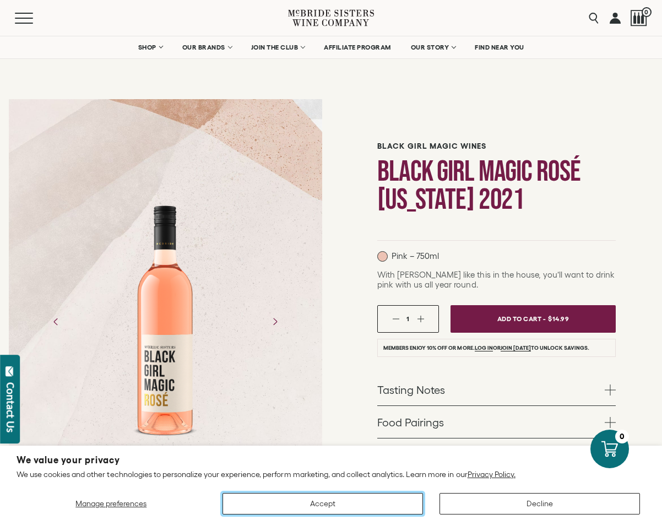
click at [339, 506] on button "Accept" at bounding box center [323, 503] width 200 height 21
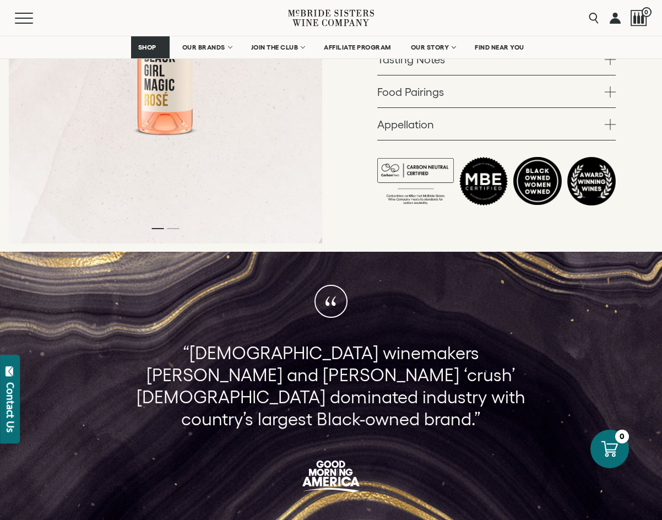
scroll to position [165, 0]
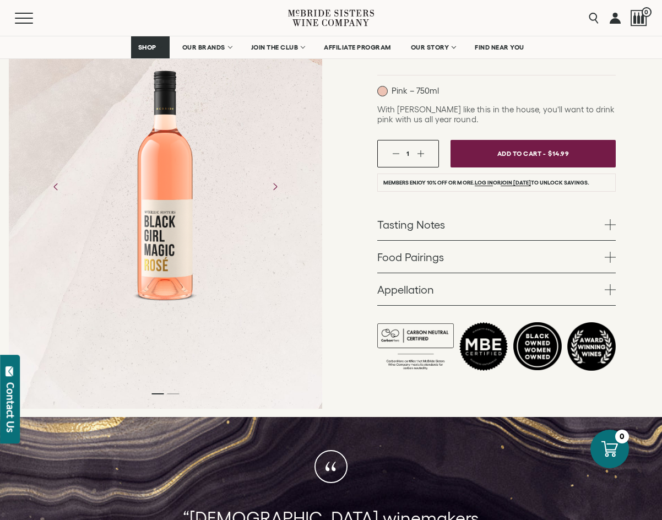
click at [608, 285] on span at bounding box center [610, 289] width 11 height 11
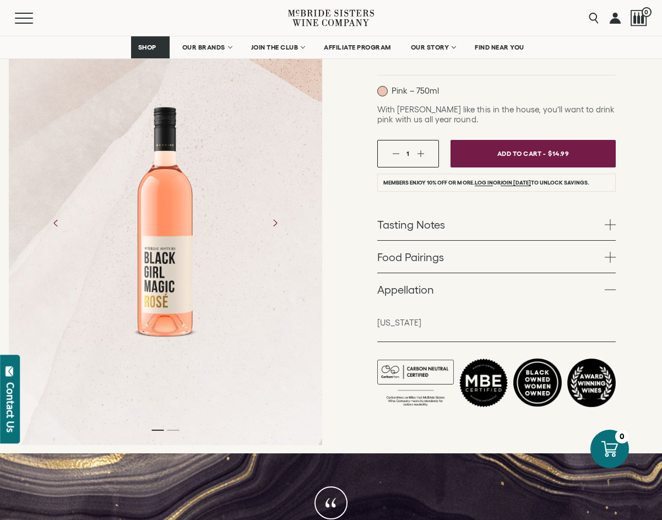
click at [608, 285] on span at bounding box center [610, 289] width 11 height 11
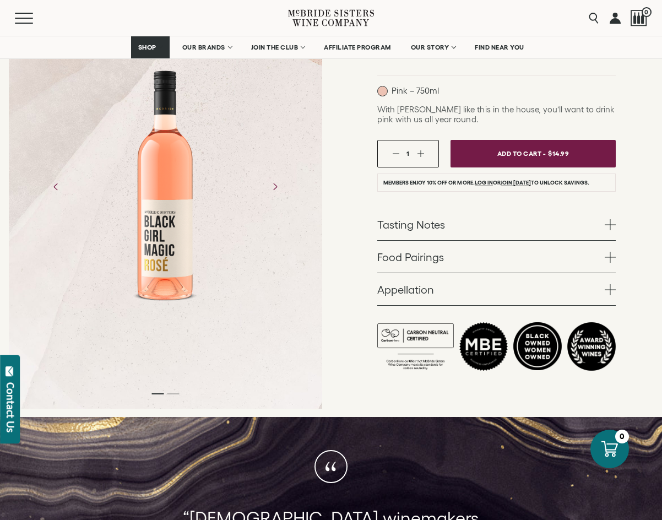
click at [614, 252] on span at bounding box center [610, 257] width 11 height 11
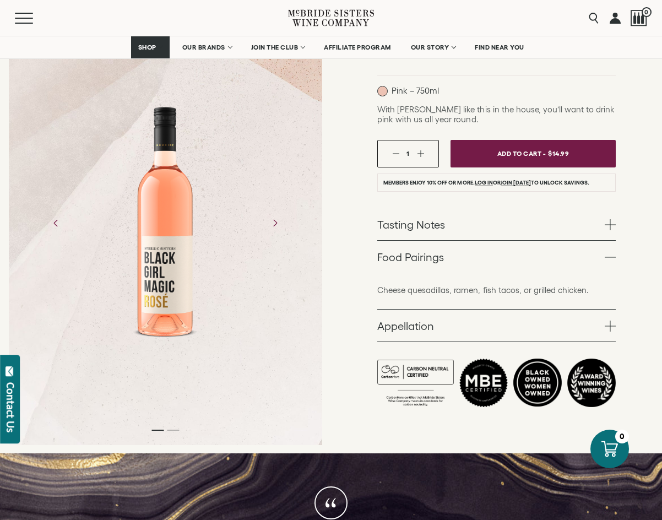
click at [614, 252] on span at bounding box center [610, 257] width 11 height 11
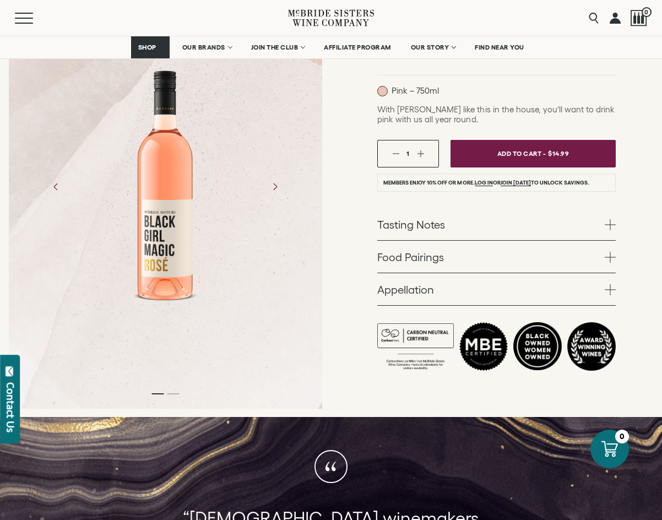
click at [610, 228] on span at bounding box center [610, 224] width 11 height 11
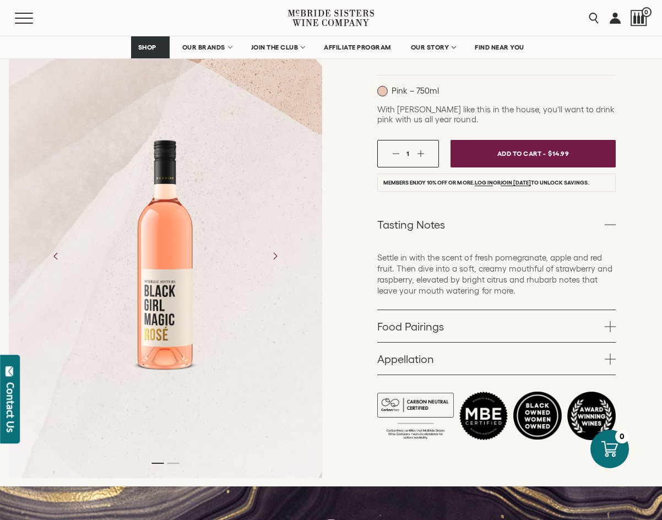
click at [610, 228] on span at bounding box center [610, 224] width 11 height 11
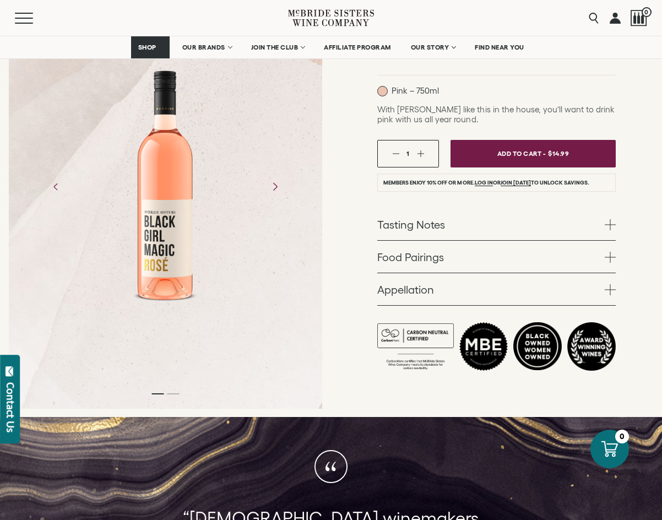
click at [275, 192] on icon "Next" at bounding box center [274, 186] width 19 height 19
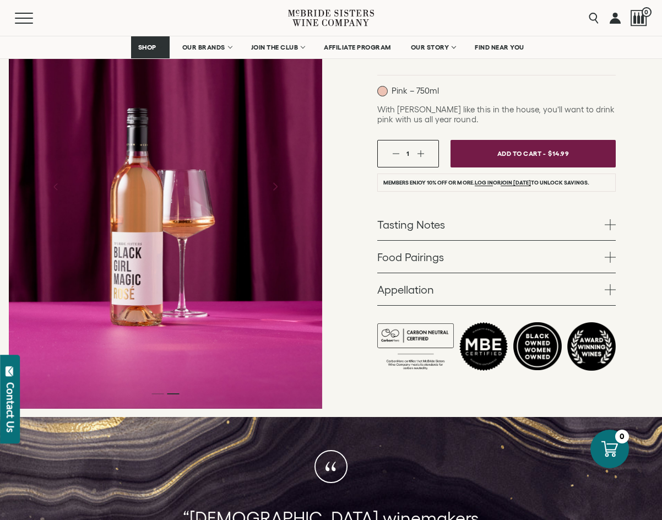
click at [275, 192] on icon "Next" at bounding box center [274, 186] width 19 height 19
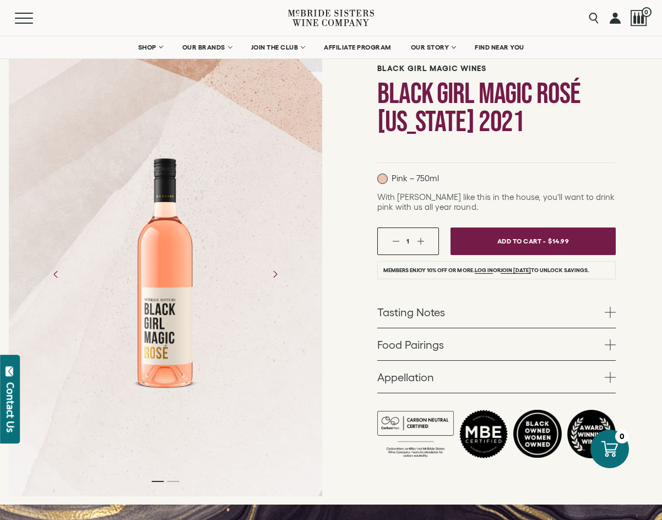
scroll to position [0, 0]
